Goal: Task Accomplishment & Management: Use online tool/utility

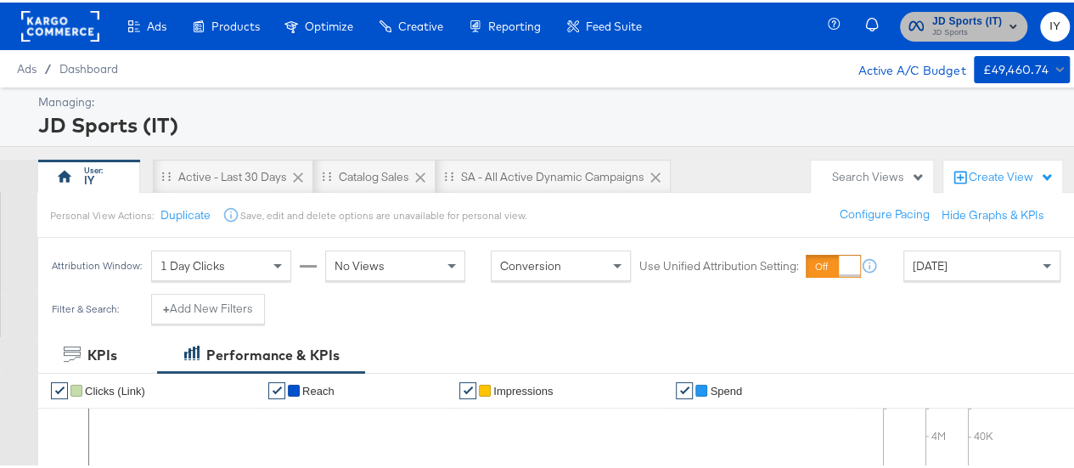
click at [932, 25] on span "JD Sports" at bounding box center [967, 31] width 70 height 14
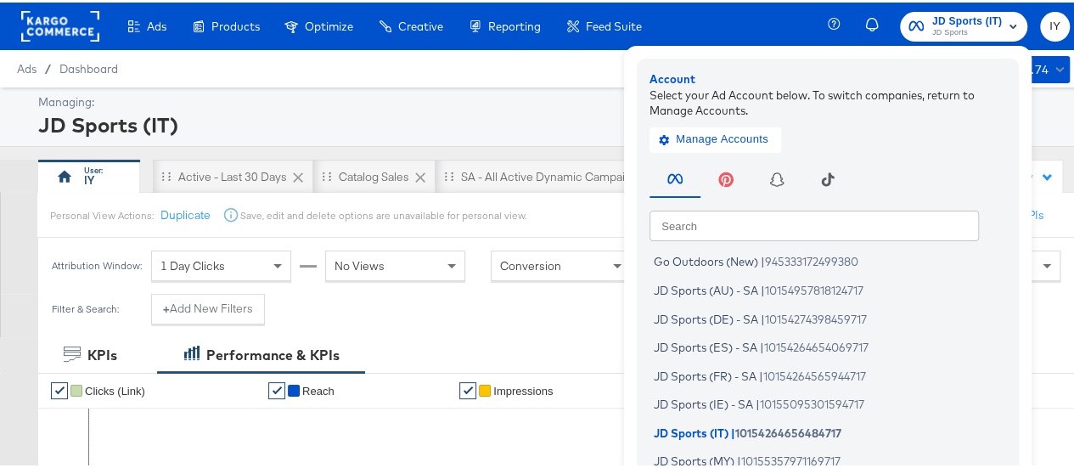
scroll to position [137, 0]
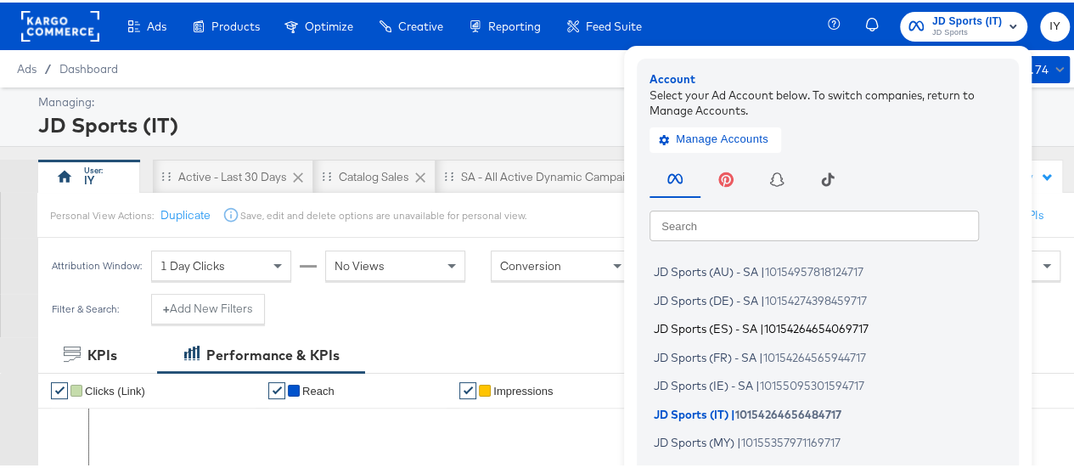
click at [725, 329] on span "JD Sports (ES) - SA" at bounding box center [706, 326] width 104 height 14
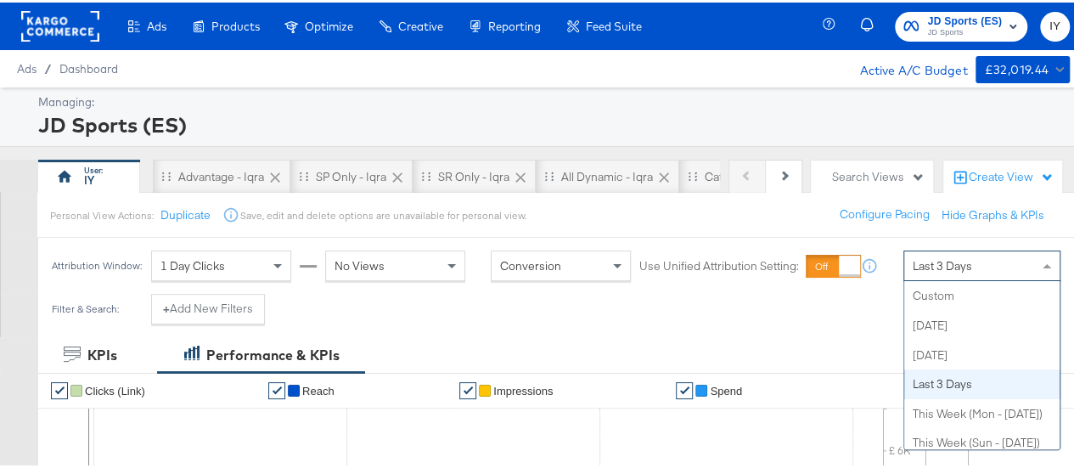
click at [945, 261] on span "Last 3 Days" at bounding box center [942, 263] width 59 height 15
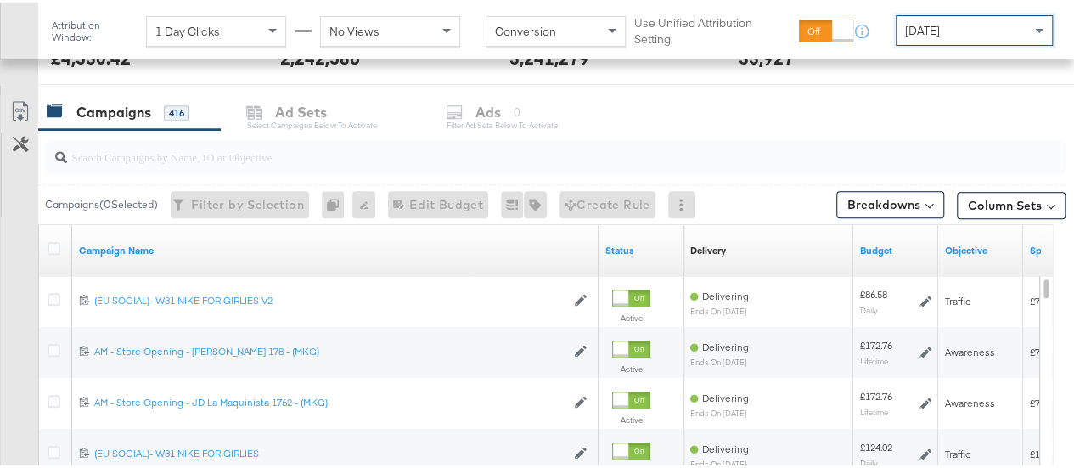
scroll to position [686, 0]
click at [205, 157] on input "search" at bounding box center [521, 148] width 909 height 33
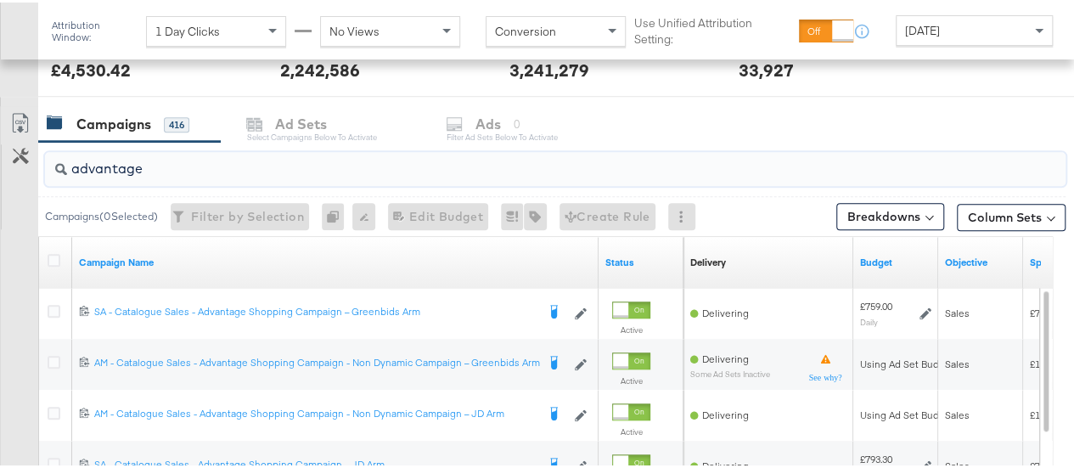
scroll to position [839, 0]
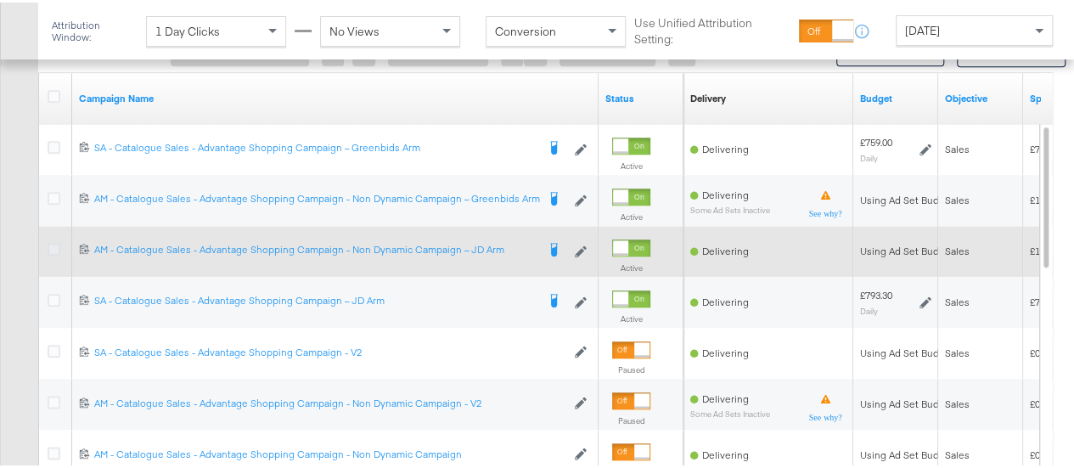
type input "advantage"
click at [53, 245] on icon at bounding box center [54, 246] width 13 height 13
click at [0, 0] on input "checkbox" at bounding box center [0, 0] width 0 height 0
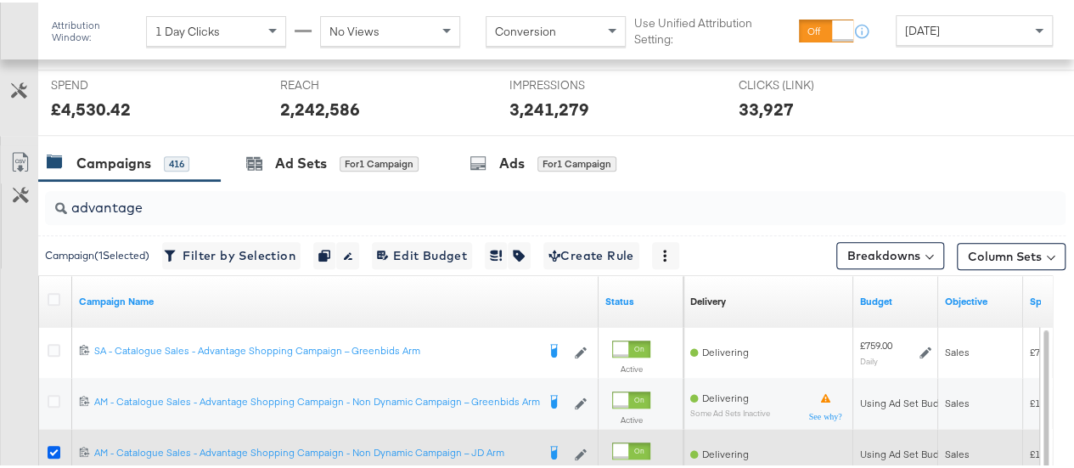
scroll to position [621, 0]
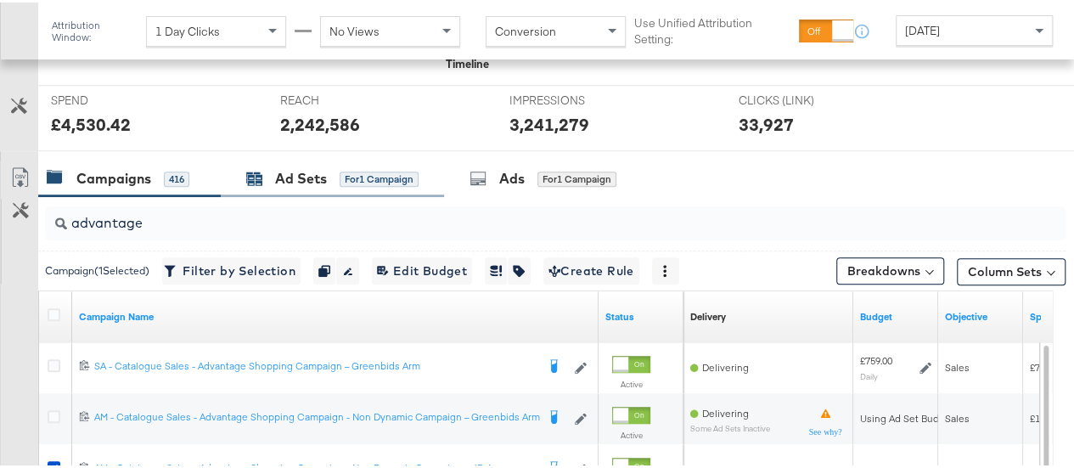
click at [299, 181] on div "Ad Sets" at bounding box center [301, 176] width 52 height 20
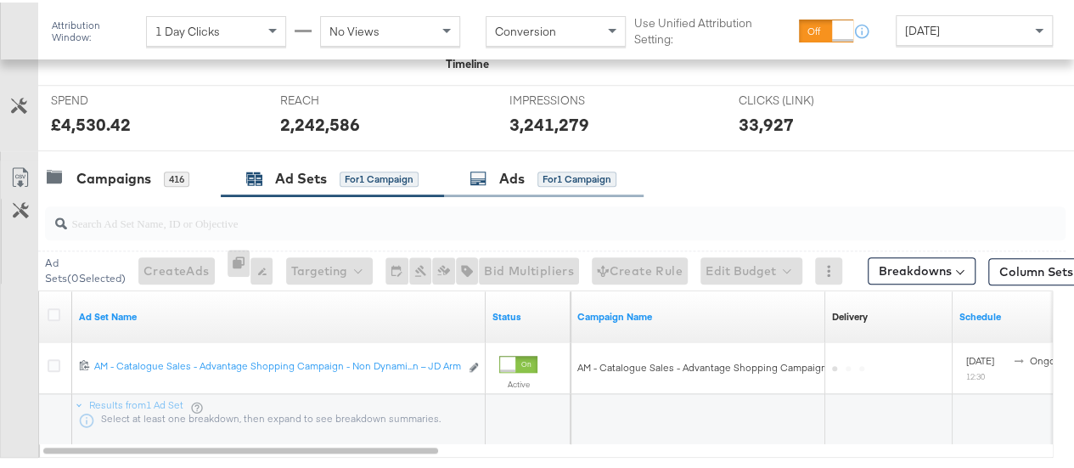
click at [545, 177] on div "for 1 Campaign" at bounding box center [576, 176] width 79 height 15
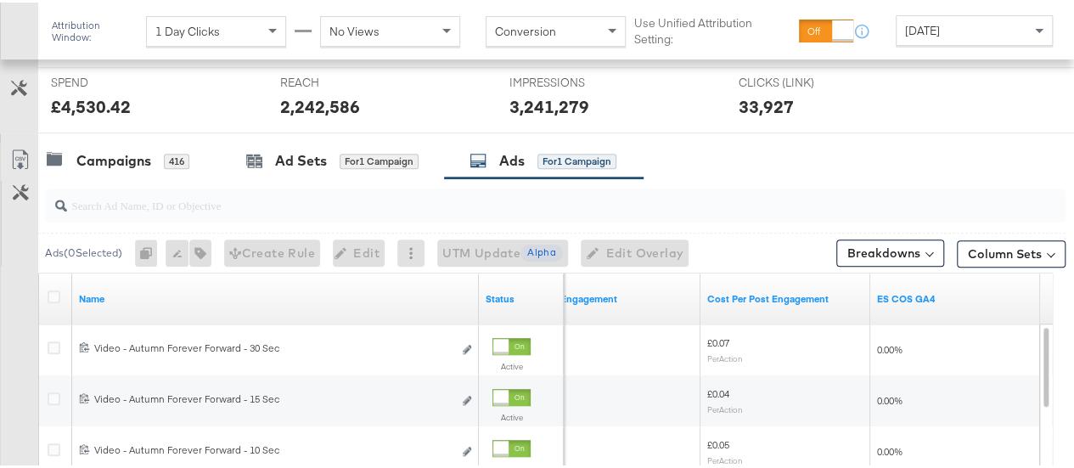
scroll to position [646, 0]
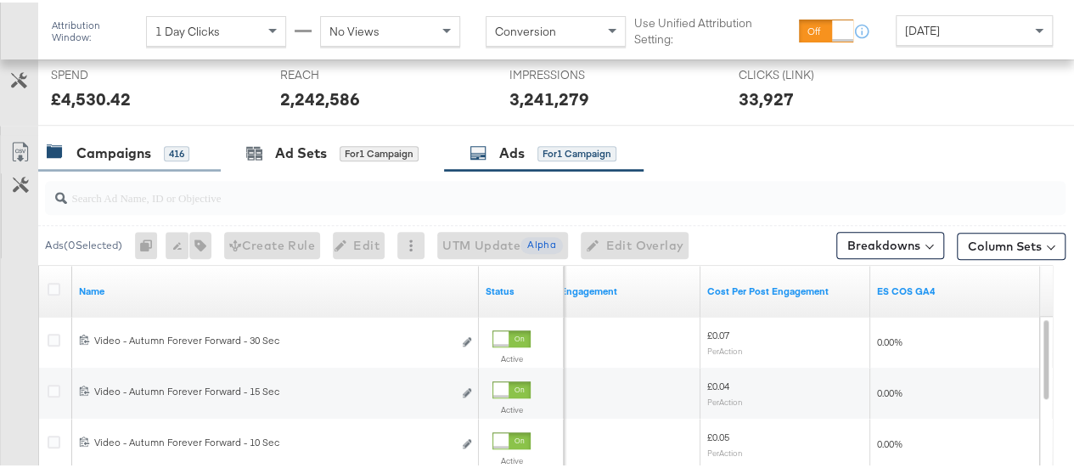
click at [102, 147] on div "Campaigns" at bounding box center [113, 151] width 75 height 20
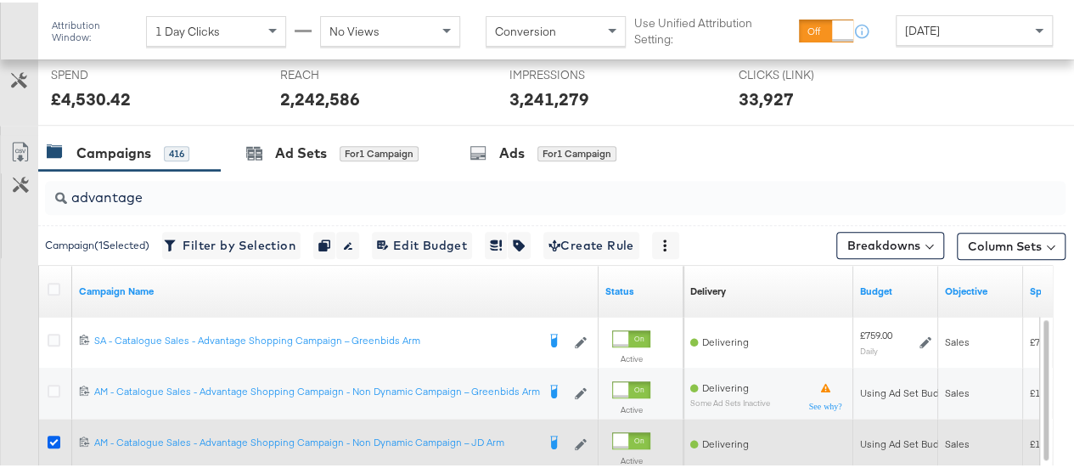
click at [53, 433] on icon at bounding box center [54, 439] width 13 height 13
click at [0, 0] on input "checkbox" at bounding box center [0, 0] width 0 height 0
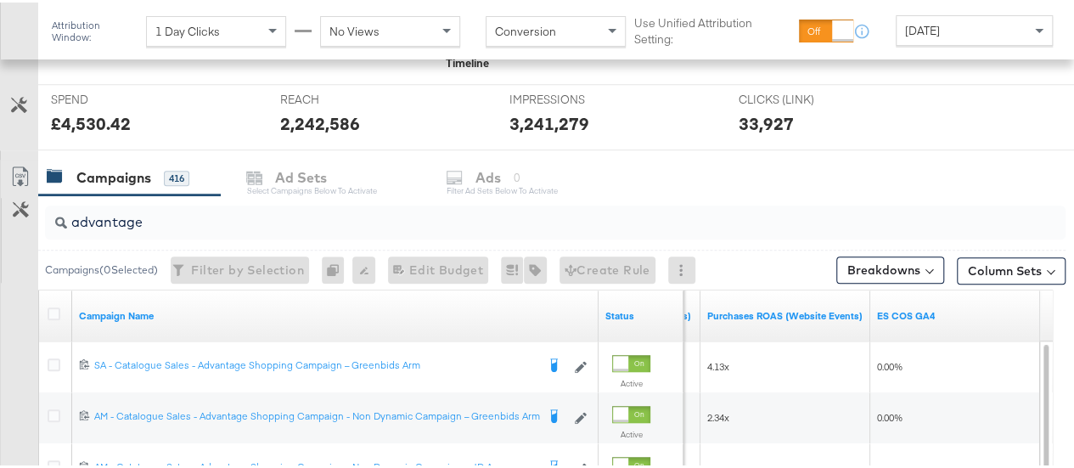
scroll to position [613, 0]
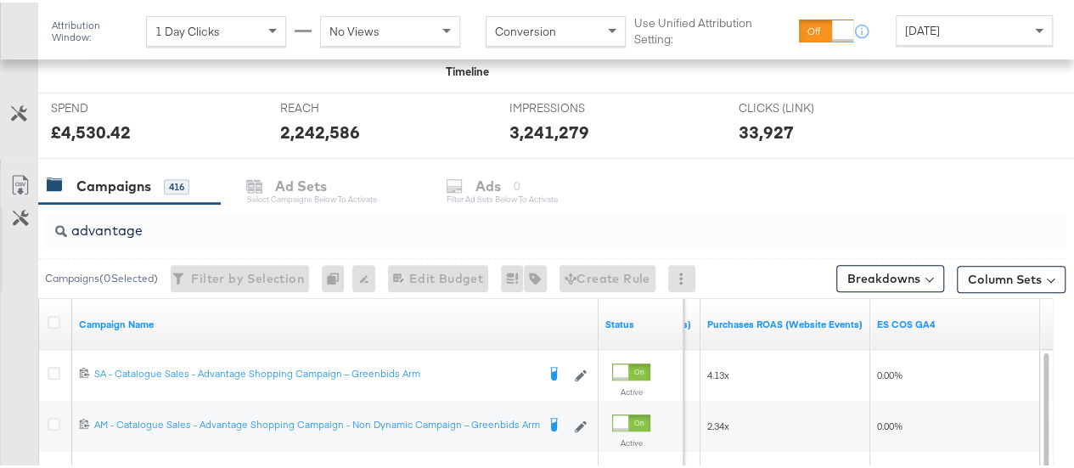
click at [905, 25] on span "[DATE]" at bounding box center [922, 27] width 35 height 15
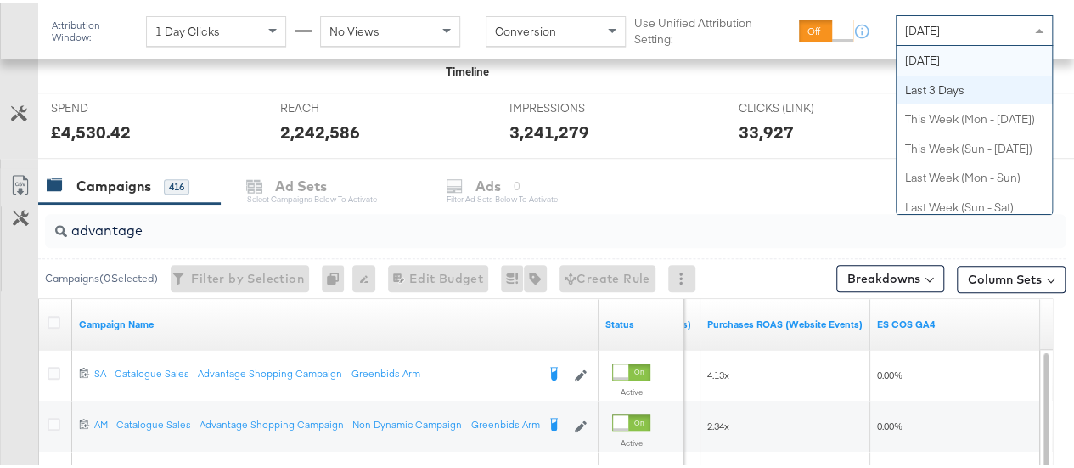
scroll to position [0, 0]
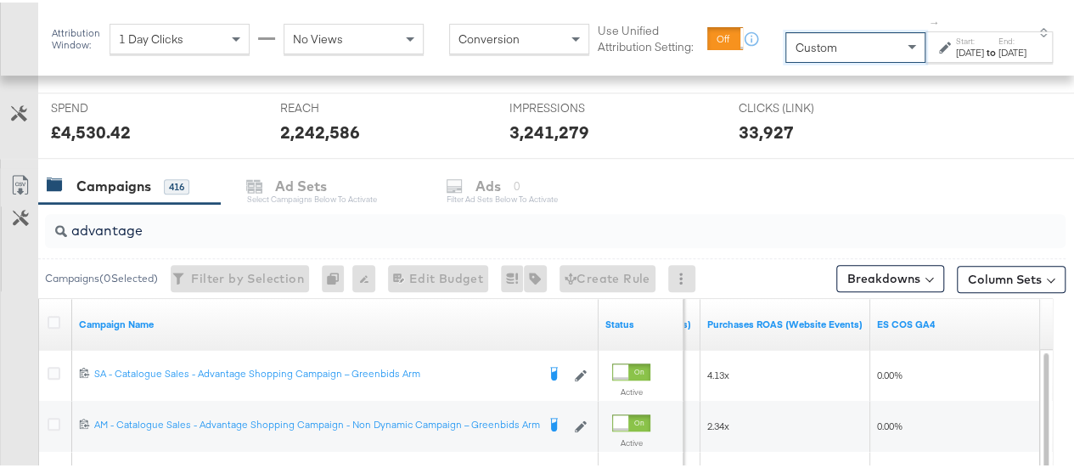
click at [956, 40] on label "Start:" at bounding box center [970, 38] width 28 height 11
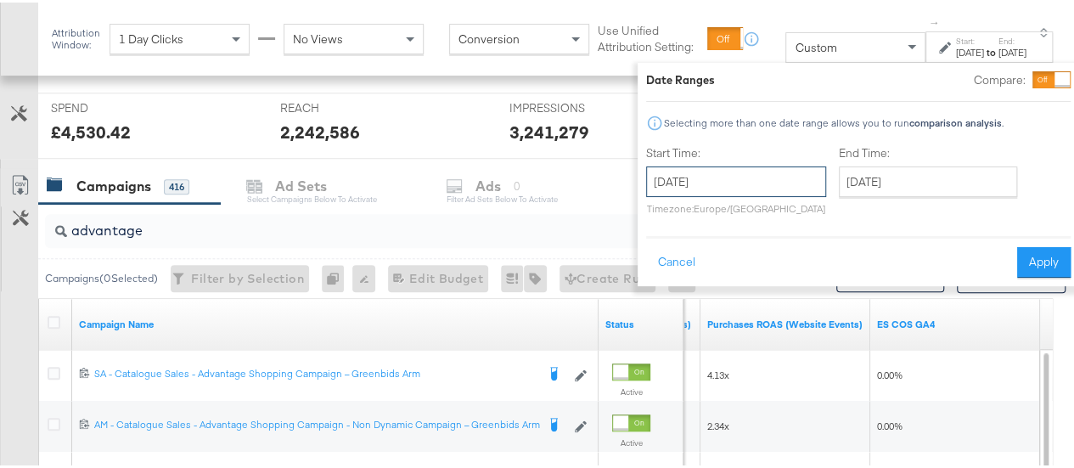
click at [675, 188] on input "[DATE]" at bounding box center [736, 179] width 180 height 31
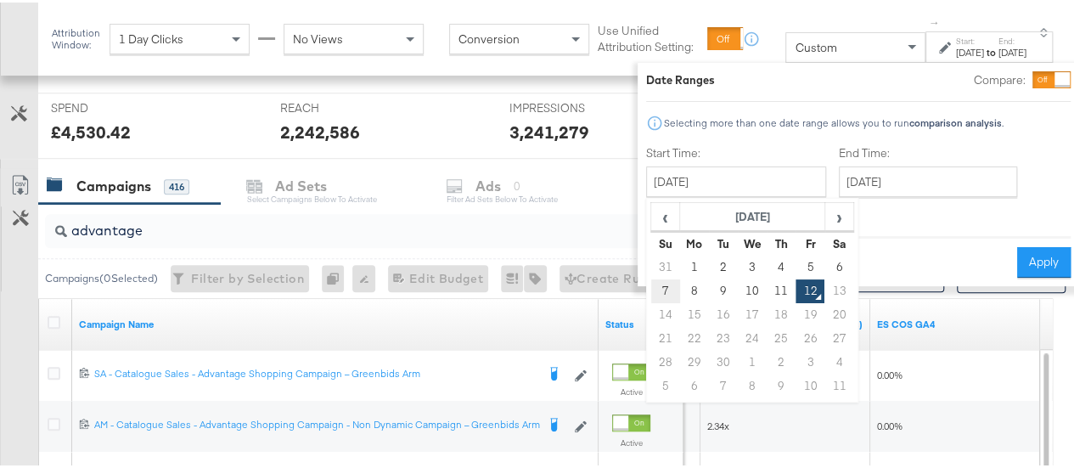
click at [651, 284] on td "7" at bounding box center [665, 289] width 29 height 24
type input "[DATE]"
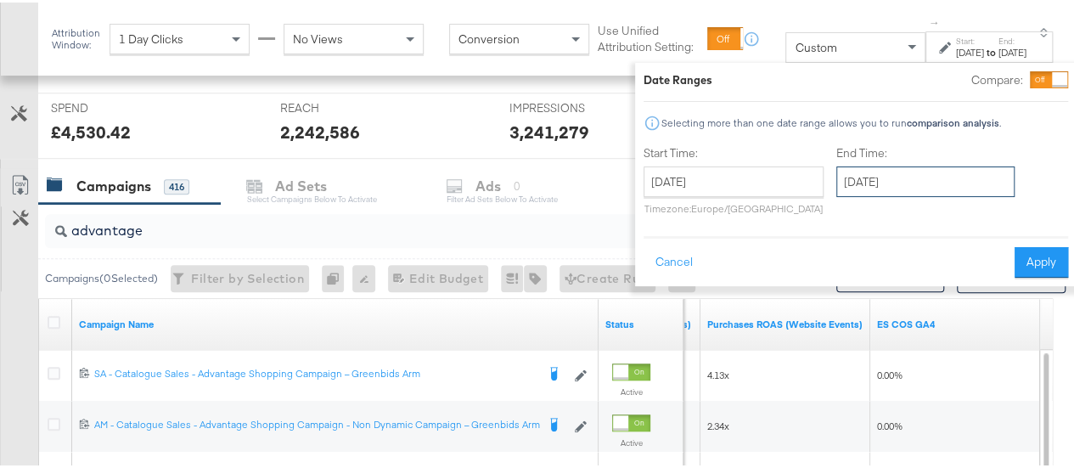
click at [892, 179] on input "[DATE]" at bounding box center [925, 179] width 178 height 31
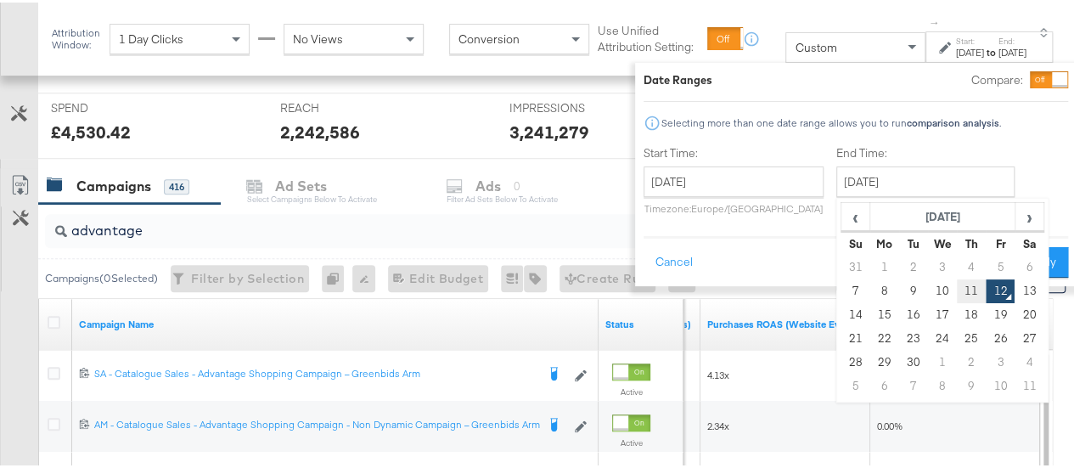
click at [957, 288] on td "11" at bounding box center [971, 289] width 29 height 24
type input "[DATE]"
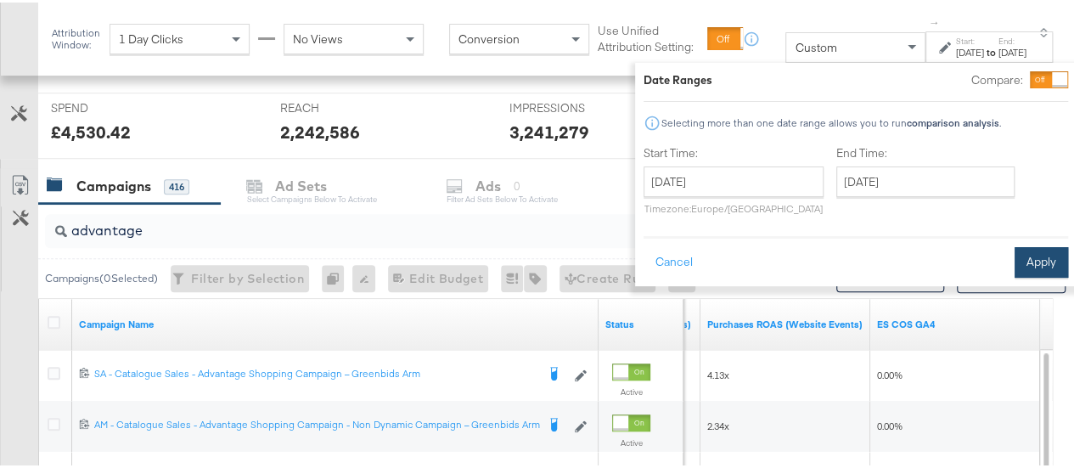
click at [1015, 262] on button "Apply" at bounding box center [1041, 260] width 53 height 31
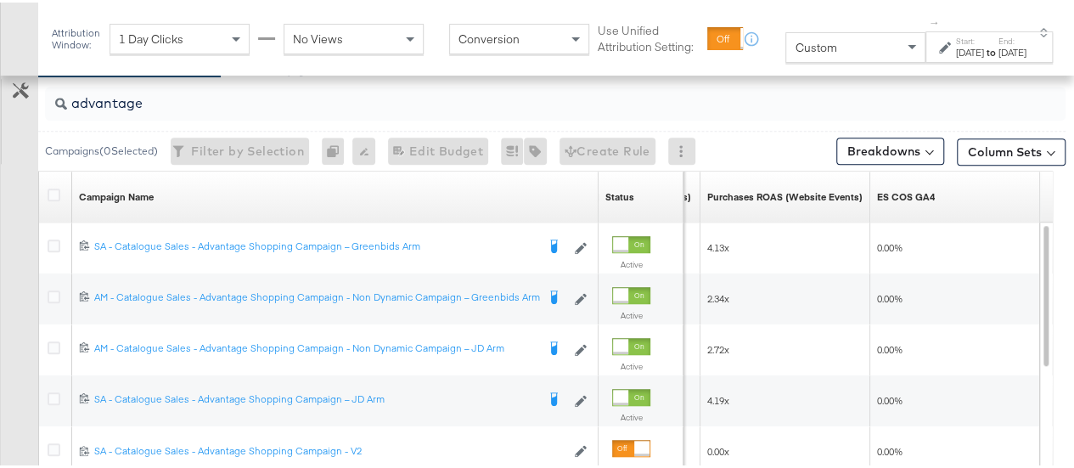
scroll to position [487, 0]
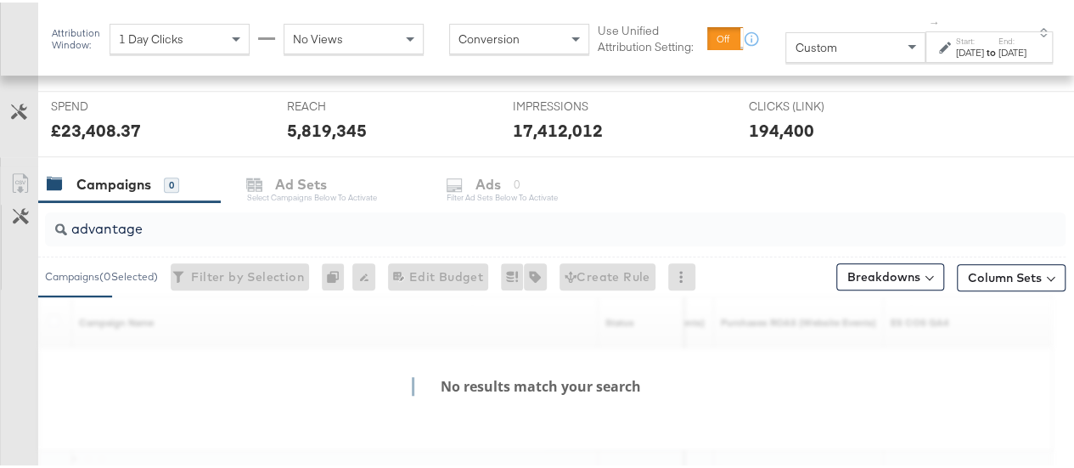
click at [917, 181] on div "Campaigns 0 Ad Sets Select Campaigns below to activate Ads 0 Filter Ad Sets bel…" at bounding box center [562, 182] width 1049 height 37
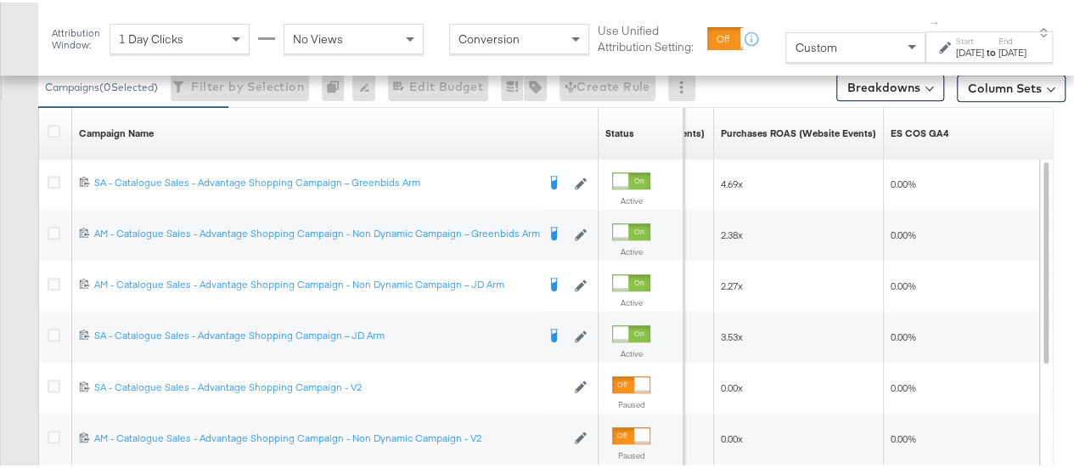
scroll to position [873, 0]
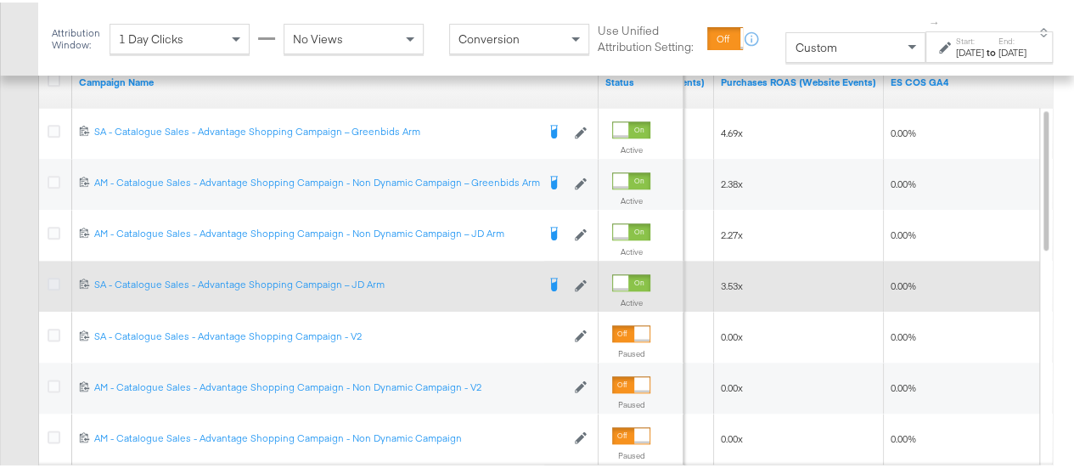
click at [57, 278] on icon at bounding box center [54, 281] width 13 height 13
click at [0, 0] on input "checkbox" at bounding box center [0, 0] width 0 height 0
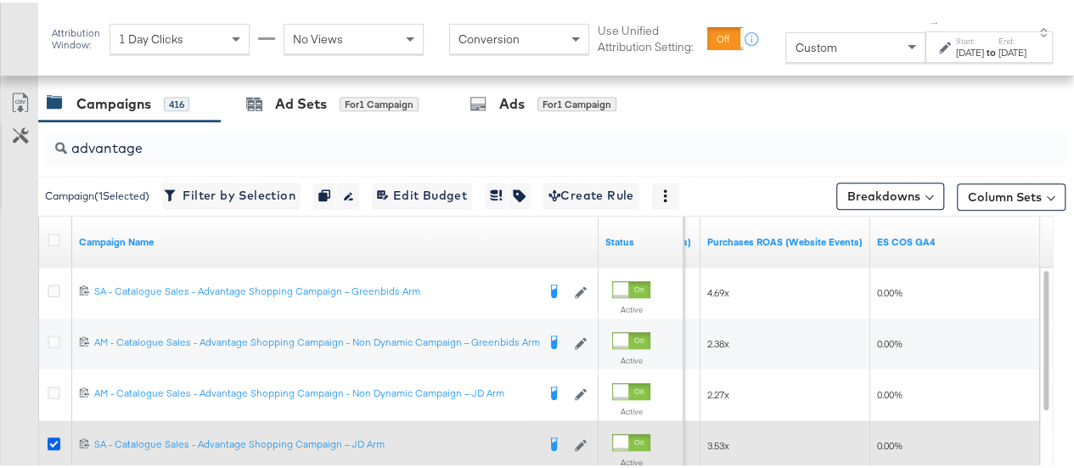
scroll to position [713, 0]
click at [56, 439] on icon at bounding box center [54, 441] width 13 height 13
click at [0, 0] on input "checkbox" at bounding box center [0, 0] width 0 height 0
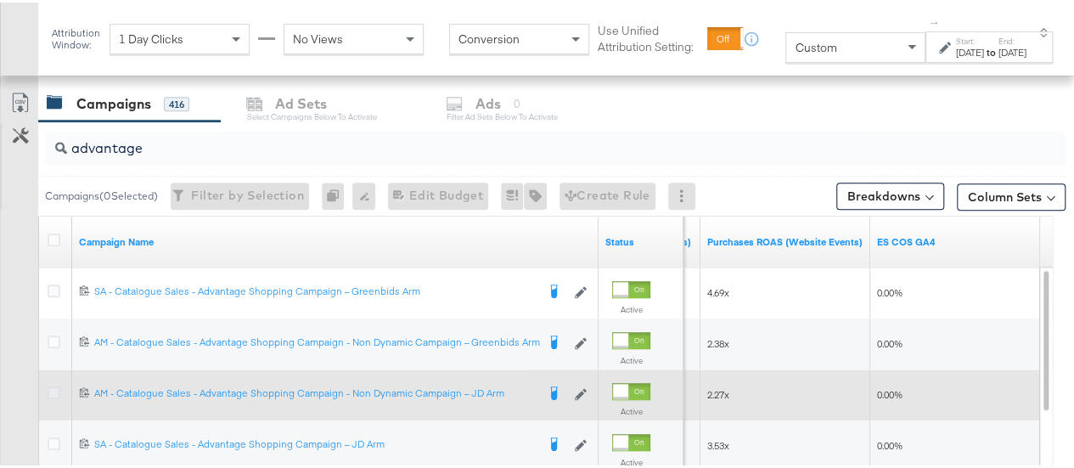
click at [53, 385] on icon at bounding box center [54, 390] width 13 height 13
click at [0, 0] on input "checkbox" at bounding box center [0, 0] width 0 height 0
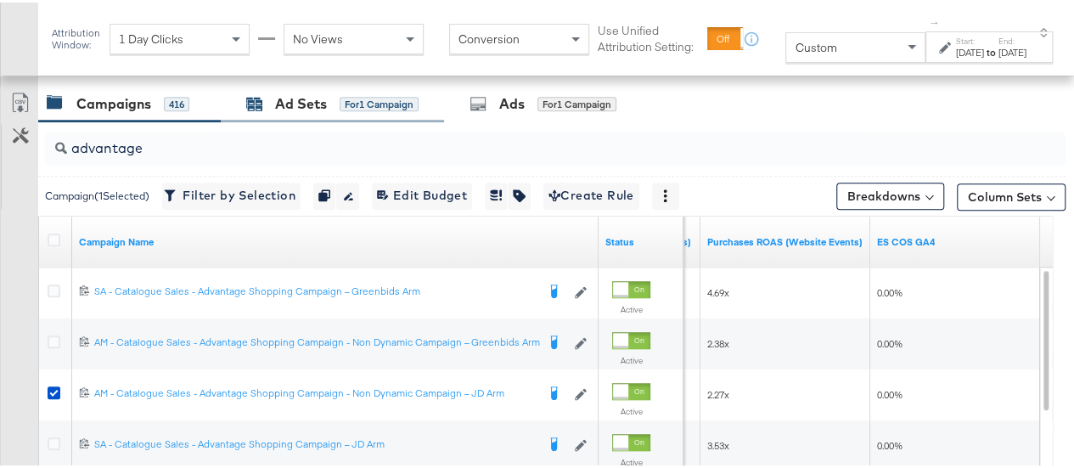
click at [340, 103] on div "for 1 Campaign" at bounding box center [379, 101] width 79 height 15
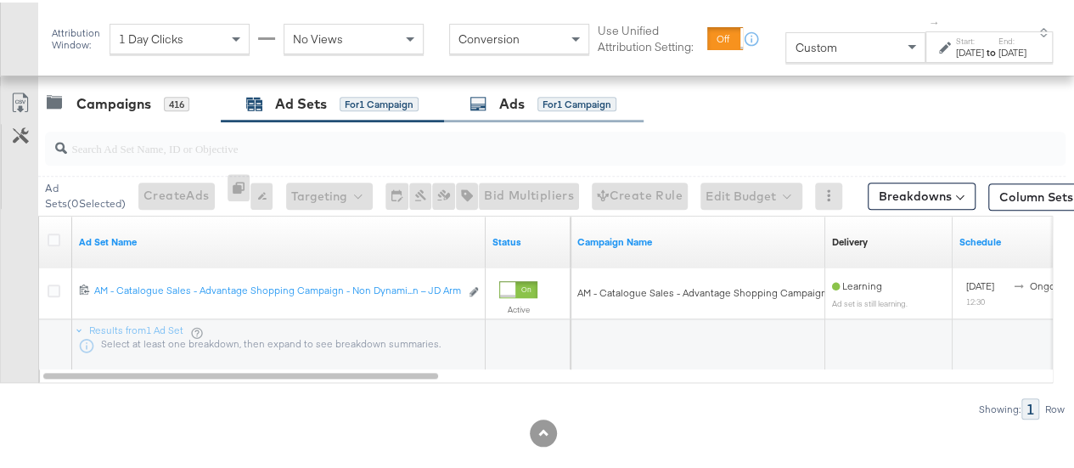
click at [550, 98] on div "for 1 Campaign" at bounding box center [576, 101] width 79 height 15
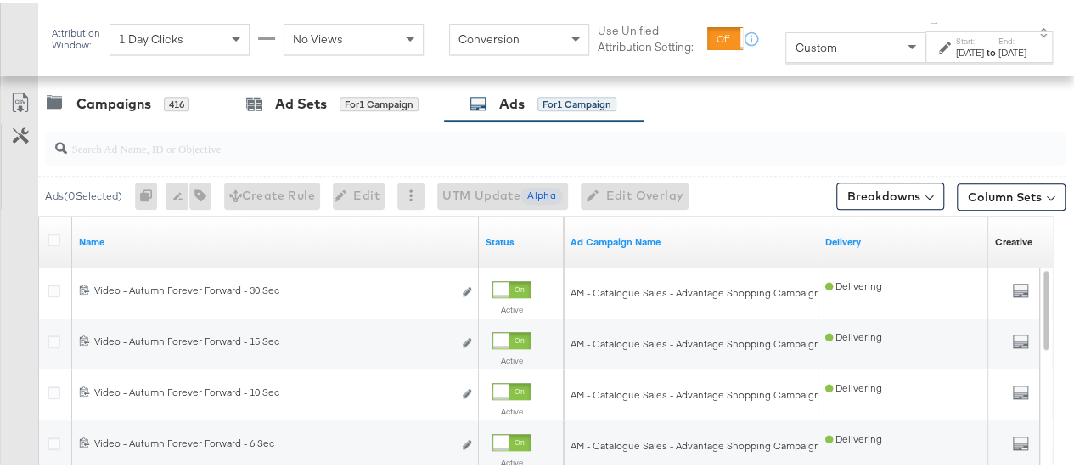
click at [740, 18] on div "Attribution Window: 1 Day Clicks No Views Conversion Use Unified Attribution Se…" at bounding box center [556, 36] width 1036 height 73
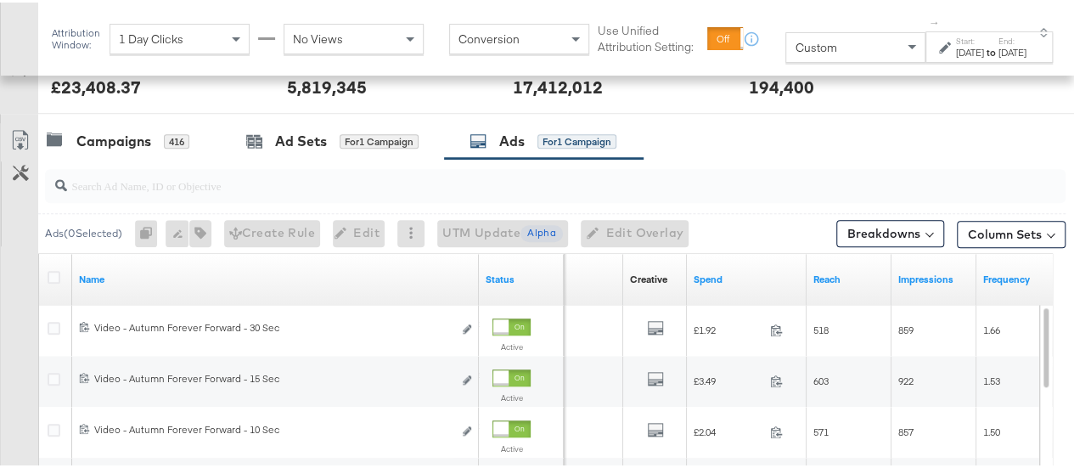
scroll to position [666, 0]
